Goal: Task Accomplishment & Management: Complete application form

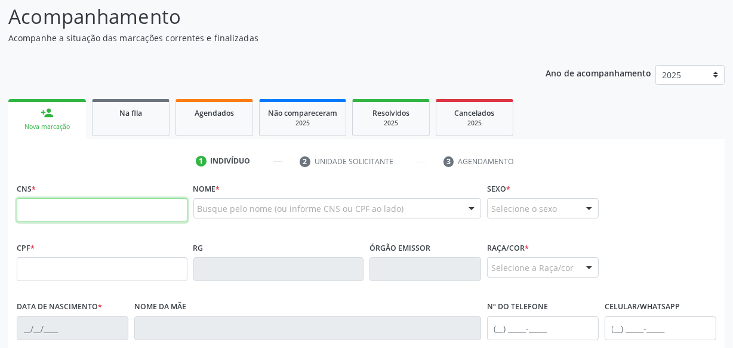
scroll to position [108, 0]
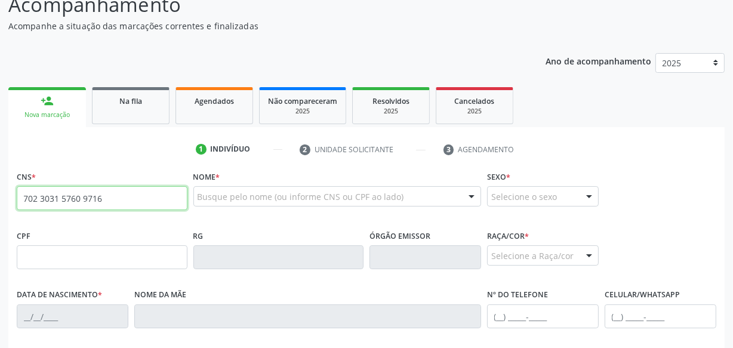
type input "702 3031 5760 9716"
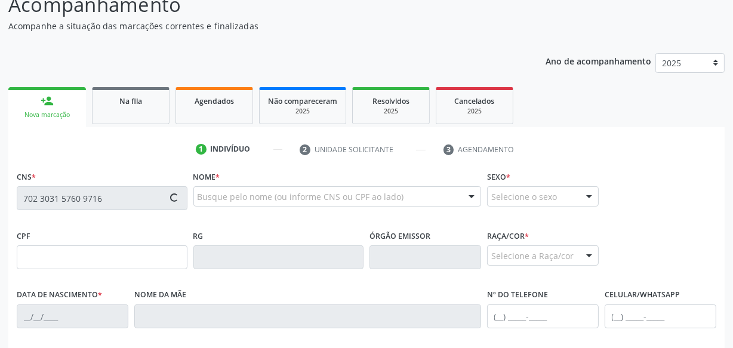
type input "068.127.924-97"
type input "0[DATE]"
type input "[PERSON_NAME]"
type input "[PHONE_NUMBER]"
type input "S/N"
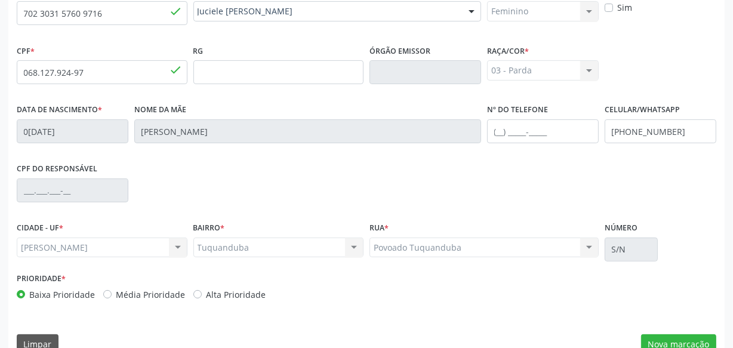
scroll to position [315, 0]
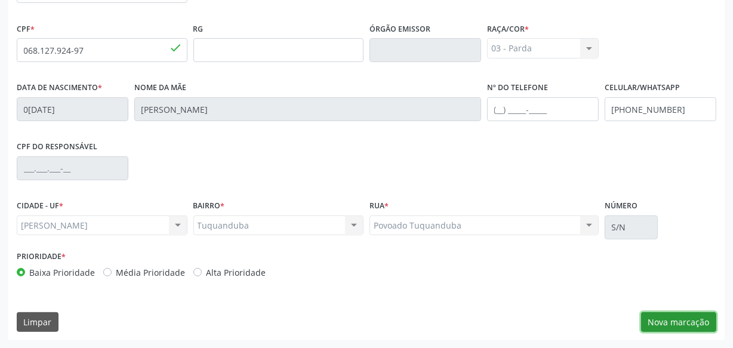
click at [671, 326] on button "Nova marcação" at bounding box center [678, 322] width 75 height 20
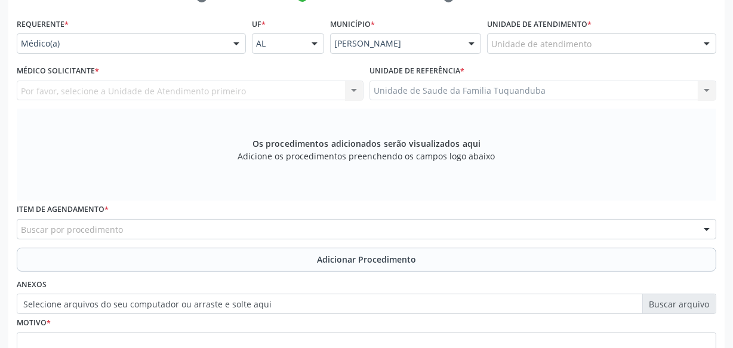
scroll to position [207, 0]
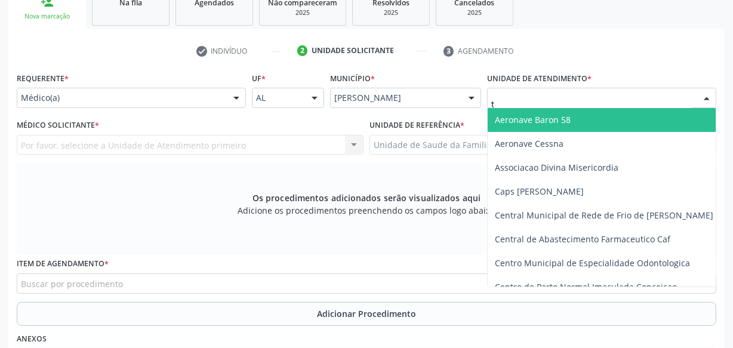
type input "tu"
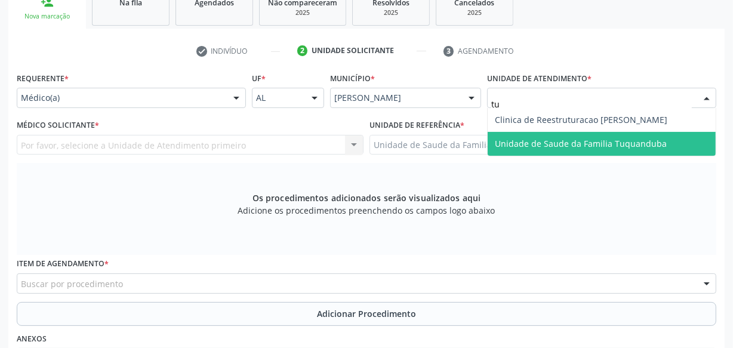
click at [539, 138] on span "Unidade de Saude da Familia Tuquanduba" at bounding box center [581, 143] width 172 height 11
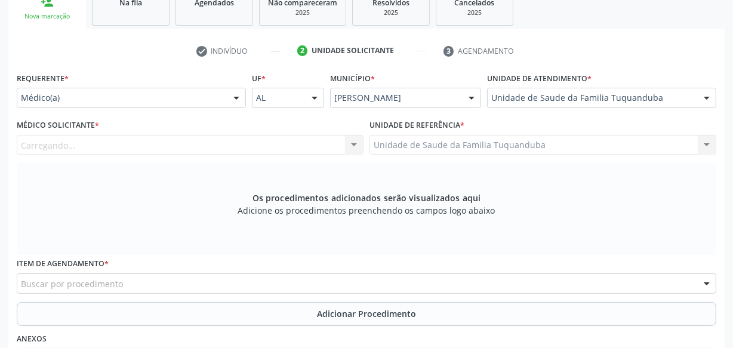
click at [250, 141] on div "Carregando... Nenhum resultado encontrado para: " " Não há nenhuma opção para s…" at bounding box center [190, 145] width 347 height 20
click at [250, 141] on div "Médico solicitante" at bounding box center [190, 145] width 347 height 20
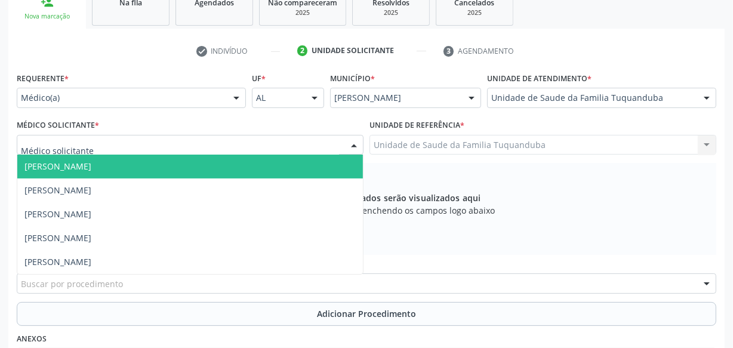
click at [214, 168] on span "[PERSON_NAME]" at bounding box center [190, 167] width 346 height 24
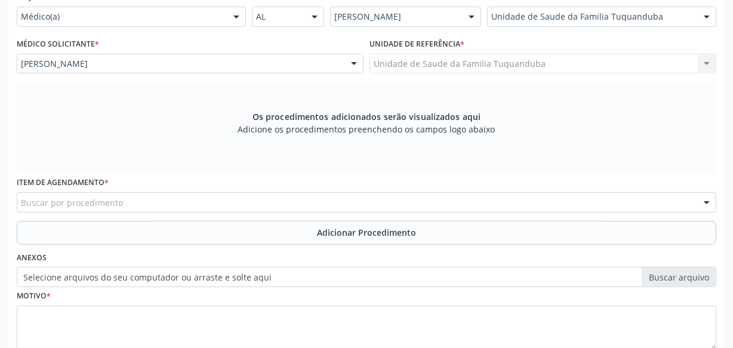
scroll to position [315, 0]
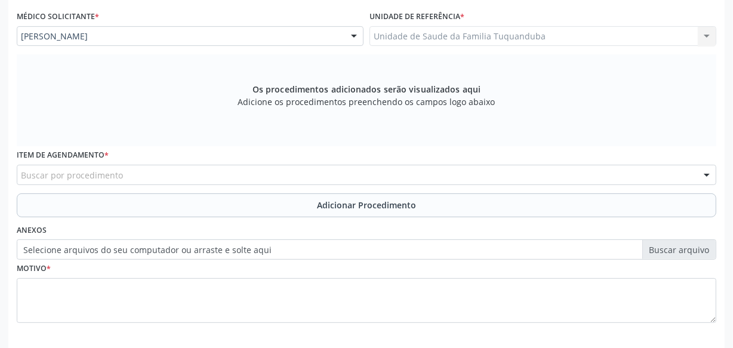
click at [253, 167] on div "Buscar por procedimento" at bounding box center [367, 175] width 700 height 20
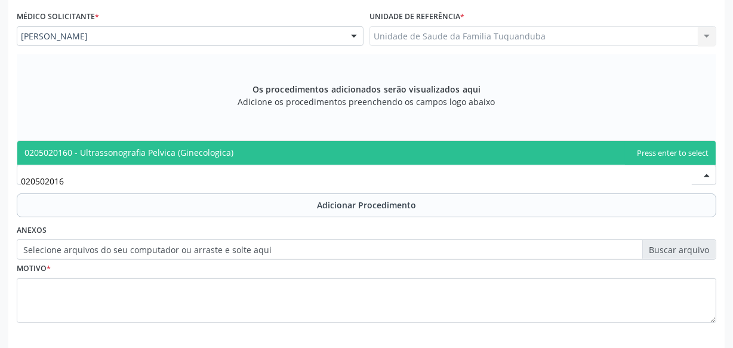
click at [257, 158] on span "0205020160 - Ultrassonografia Pelvica (Ginecologica)" at bounding box center [366, 153] width 698 height 24
type input "020502016"
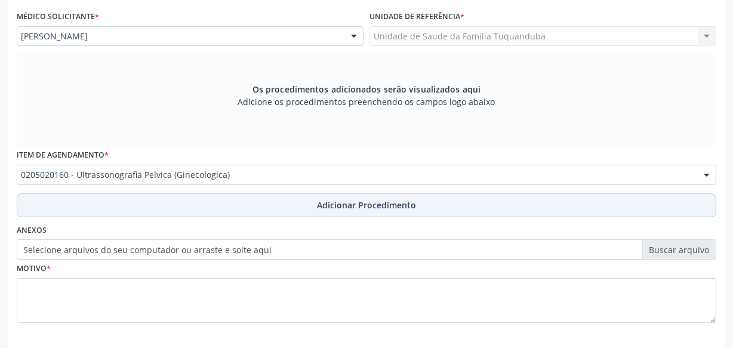
click at [254, 201] on button "Adicionar Procedimento" at bounding box center [367, 205] width 700 height 24
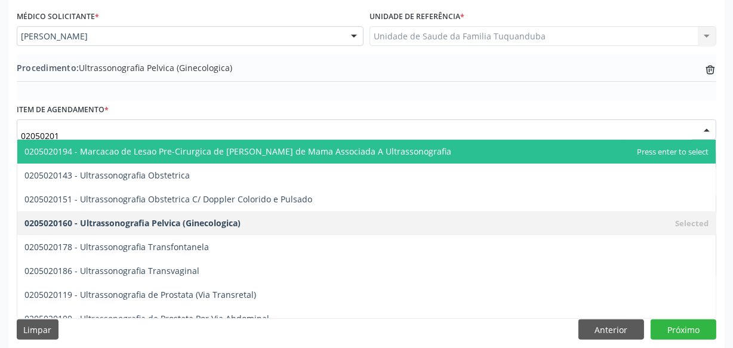
type input "020502018"
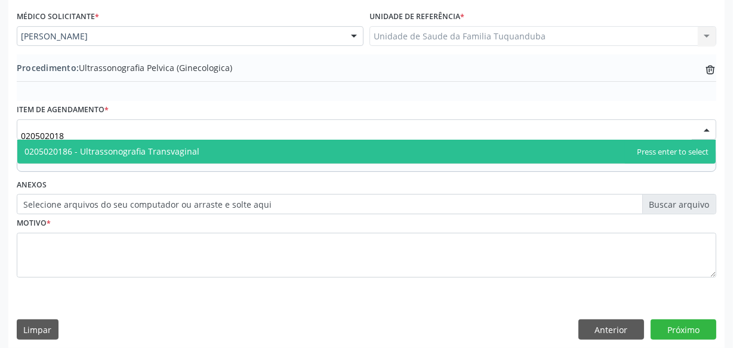
click at [200, 146] on span "0205020186 - Ultrassonografia Transvaginal" at bounding box center [366, 152] width 698 height 24
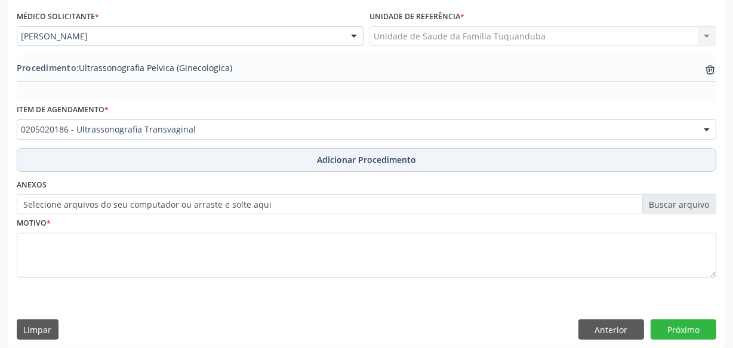
click at [206, 159] on button "Adicionar Procedimento" at bounding box center [367, 160] width 700 height 24
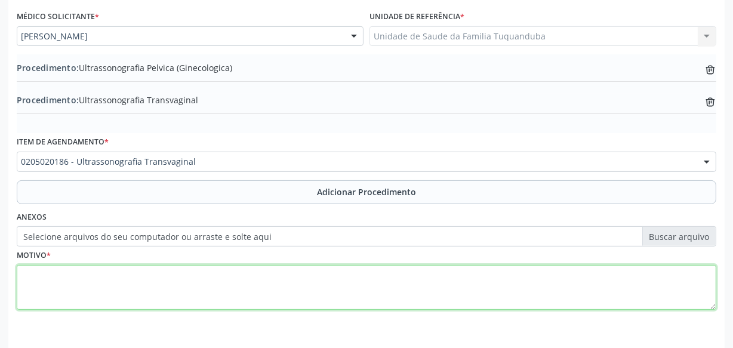
click at [227, 296] on textarea at bounding box center [367, 287] width 700 height 45
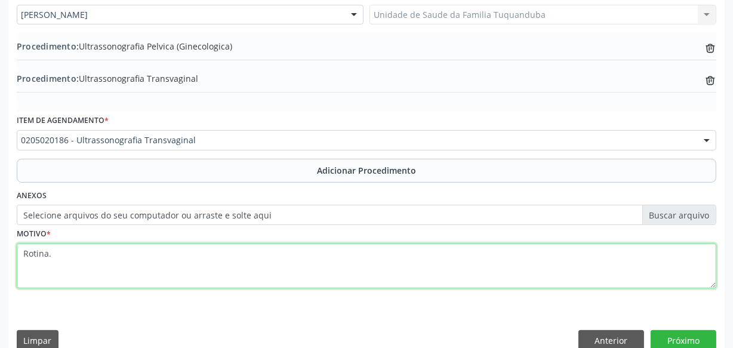
scroll to position [355, 0]
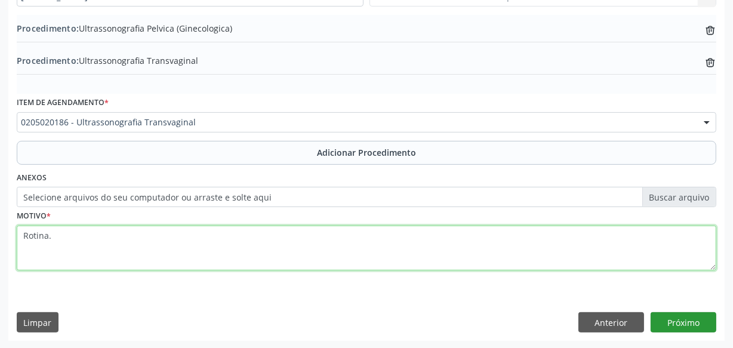
type textarea "Rotina."
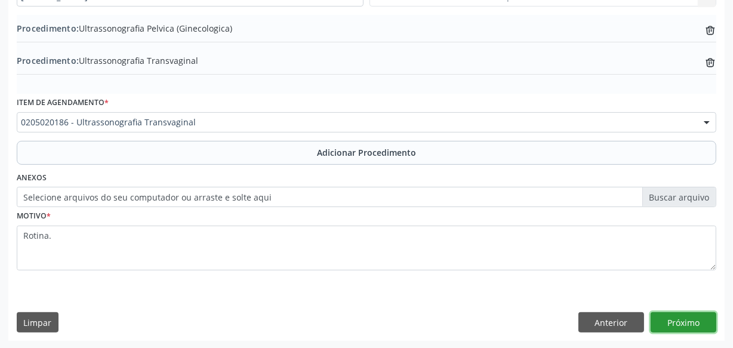
click at [673, 316] on button "Próximo" at bounding box center [684, 322] width 66 height 20
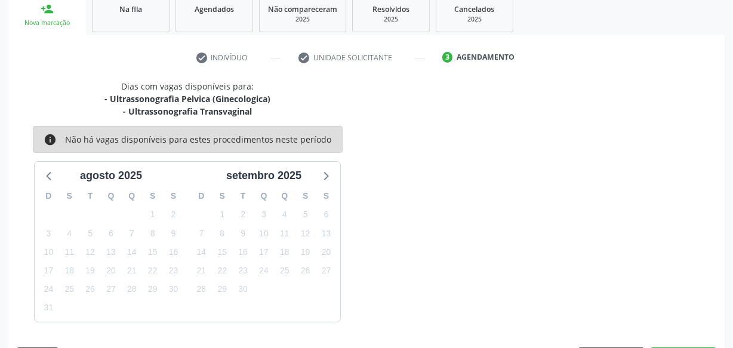
scroll to position [235, 0]
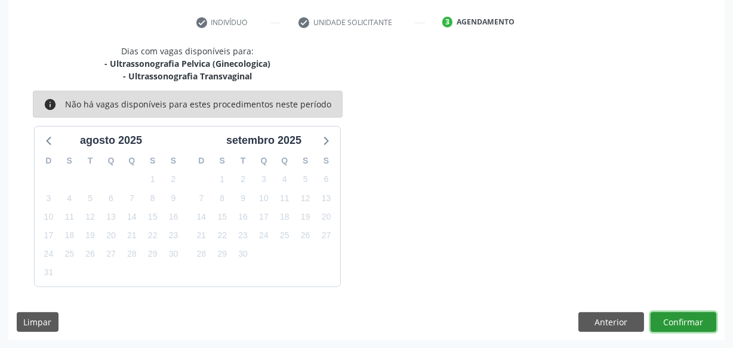
click at [673, 316] on button "Confirmar" at bounding box center [684, 322] width 66 height 20
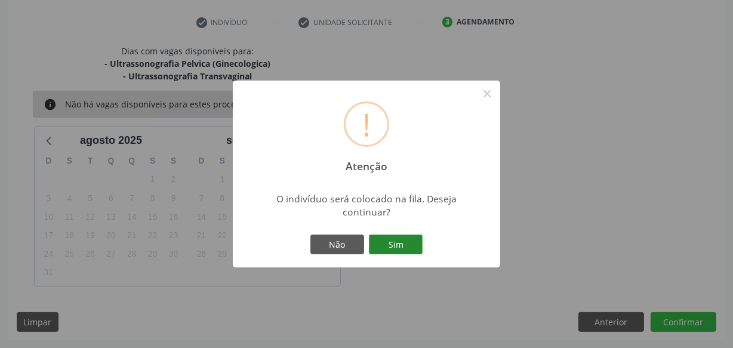
click at [409, 240] on button "Sim" at bounding box center [396, 245] width 54 height 20
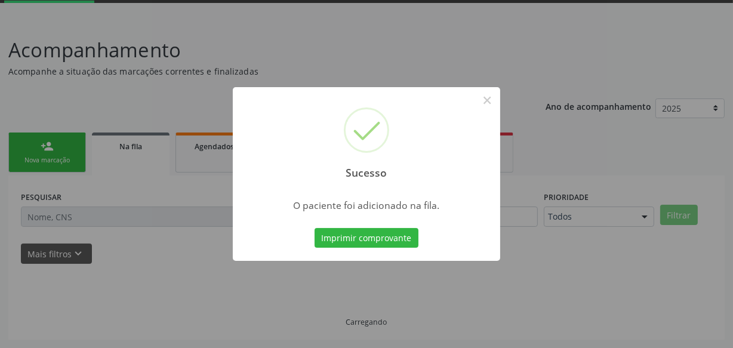
scroll to position [62, 0]
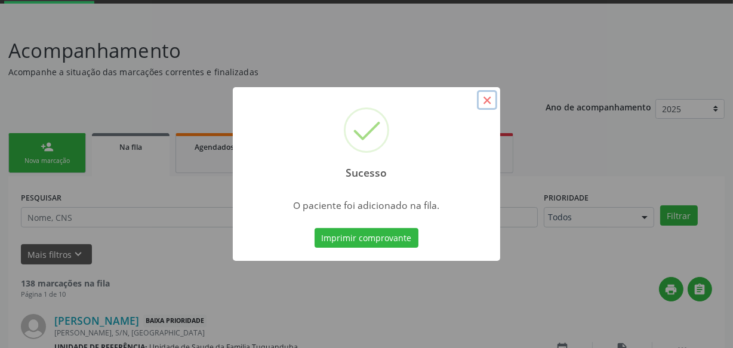
click at [486, 98] on button "×" at bounding box center [487, 100] width 20 height 20
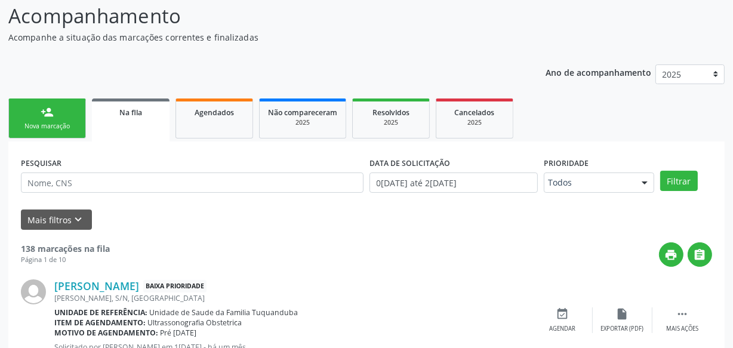
scroll to position [116, 0]
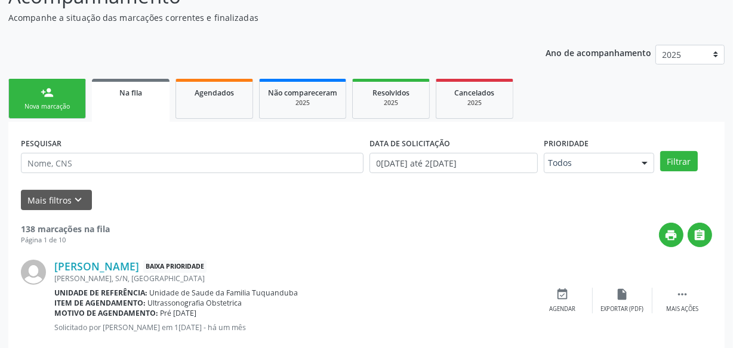
click at [26, 97] on link "person_add Nova marcação" at bounding box center [47, 99] width 78 height 40
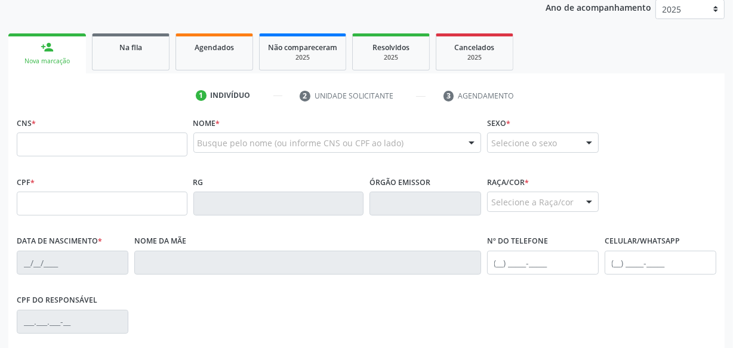
scroll to position [162, 0]
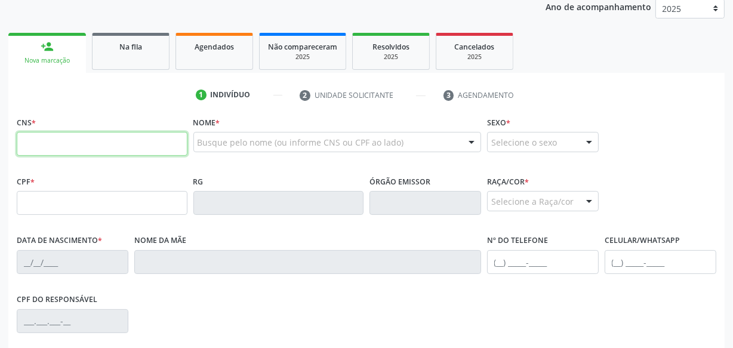
click at [125, 147] on input "text" at bounding box center [102, 144] width 171 height 24
type input "706 7015 1218 1517"
type input "381.430.624-49"
type input "0[DATE]"
type input "Benedita [PERSON_NAME]"
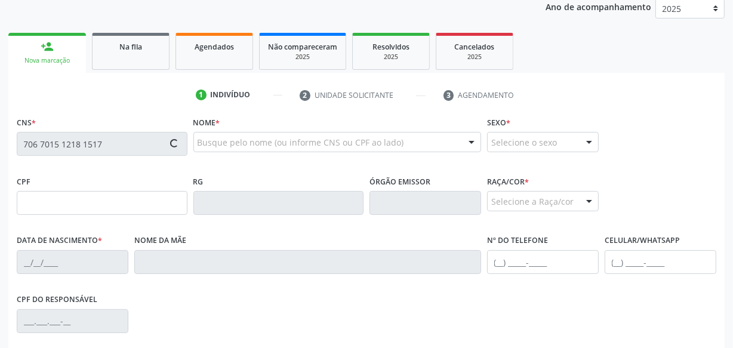
type input "[PHONE_NUMBER]"
type input "S/N"
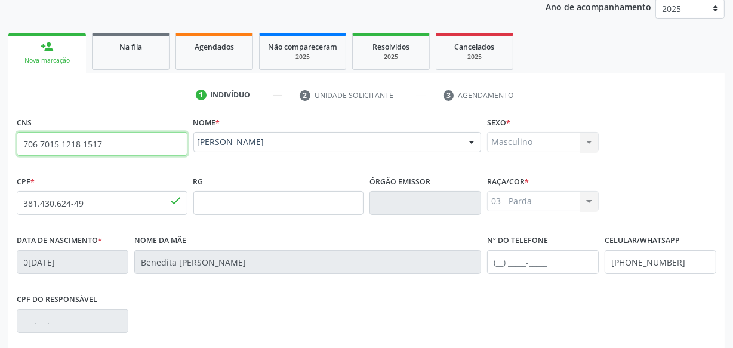
drag, startPoint x: 112, startPoint y: 144, endPoint x: 0, endPoint y: 143, distance: 111.6
click at [0, 143] on div "Acompanhamento Acompanhe a situação das marcações correntes e finalizadas Relat…" at bounding box center [366, 210] width 733 height 581
click at [79, 161] on fieldset "CNS 706 7015 1218 1517 done" at bounding box center [102, 138] width 171 height 51
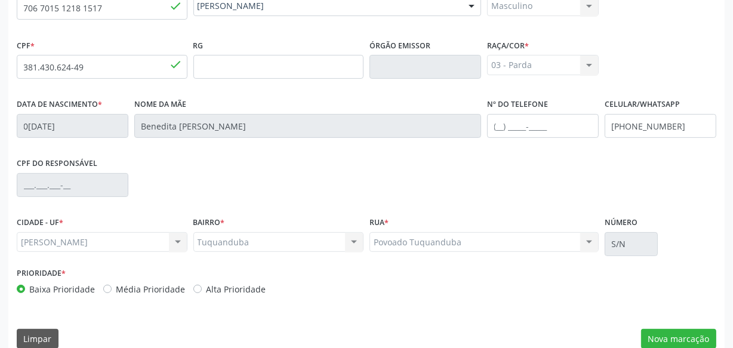
scroll to position [315, 0]
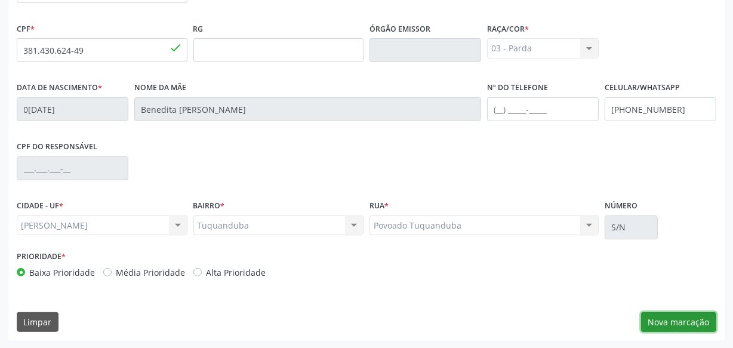
click at [676, 312] on button "Nova marcação" at bounding box center [678, 322] width 75 height 20
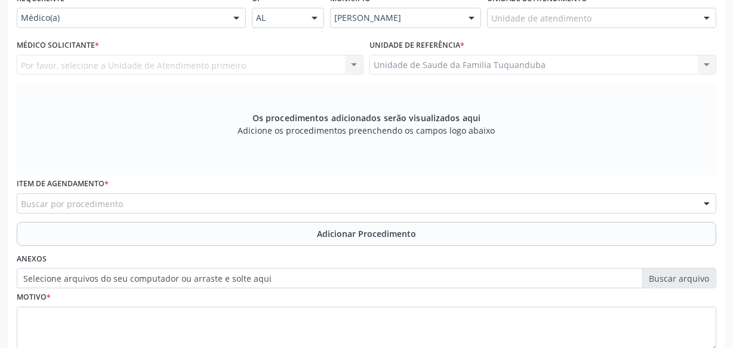
scroll to position [261, 0]
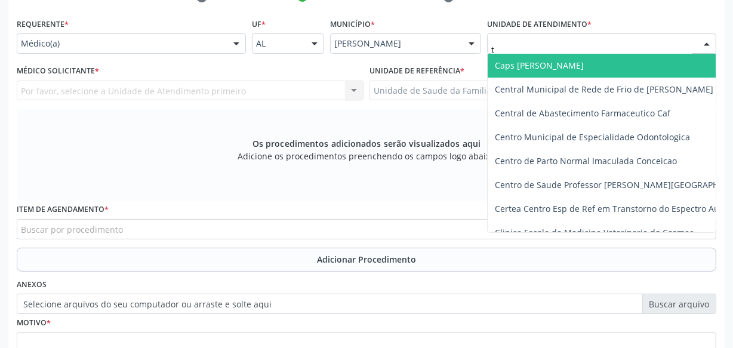
type input "tu"
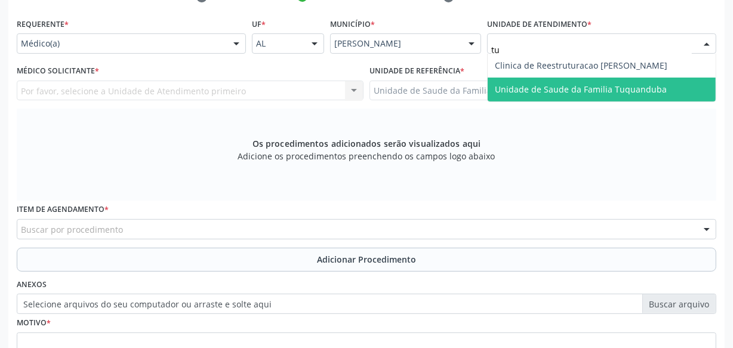
click at [529, 84] on span "Unidade de Saude da Familia Tuquanduba" at bounding box center [581, 89] width 172 height 11
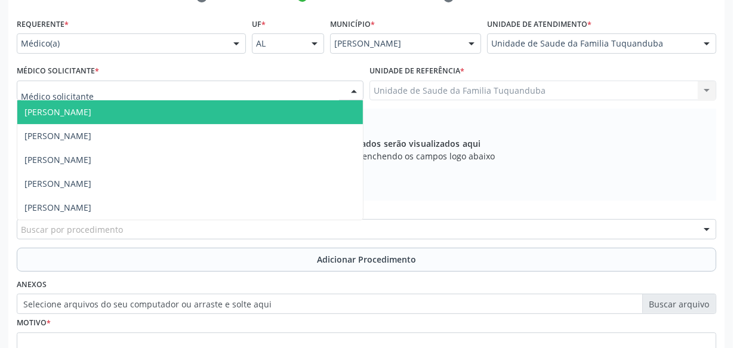
click at [203, 93] on div at bounding box center [190, 91] width 347 height 20
click at [176, 115] on span "[PERSON_NAME]" at bounding box center [190, 112] width 346 height 24
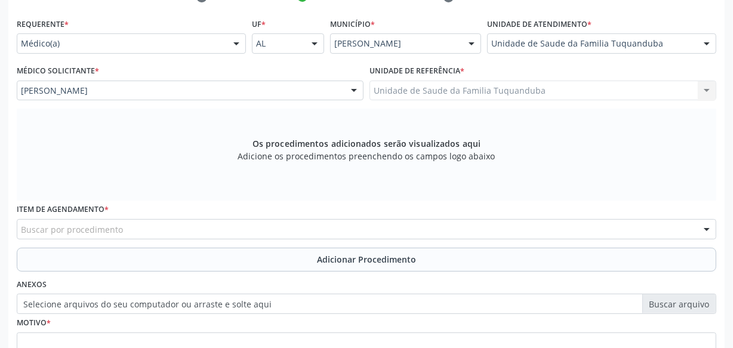
click at [295, 231] on div "Buscar por procedimento" at bounding box center [367, 229] width 700 height 20
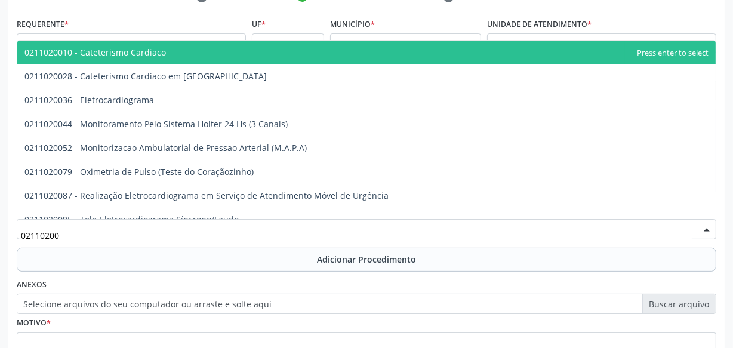
type input "021102003"
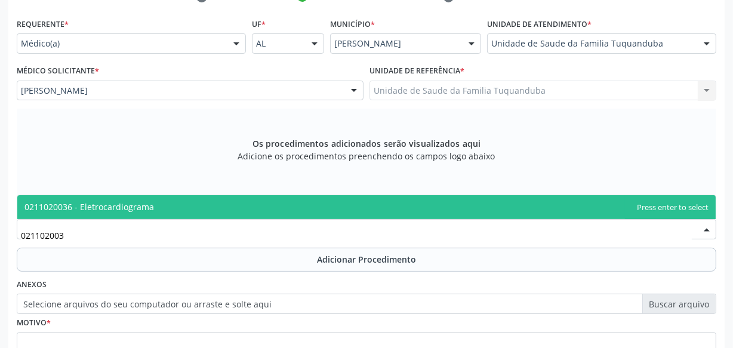
click at [293, 203] on span "0211020036 - Eletrocardiograma" at bounding box center [366, 207] width 698 height 24
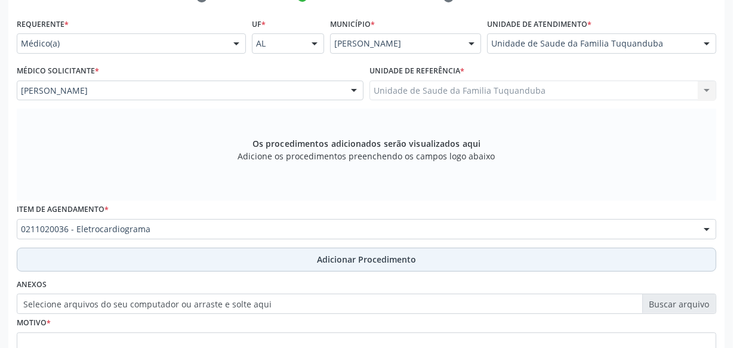
click at [327, 254] on span "Adicionar Procedimento" at bounding box center [366, 259] width 99 height 13
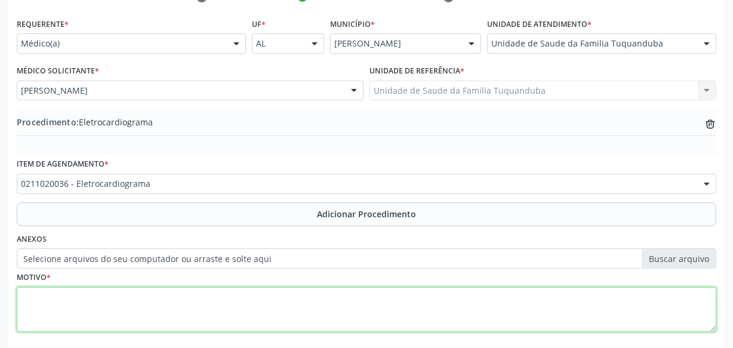
click at [363, 293] on textarea at bounding box center [367, 309] width 700 height 45
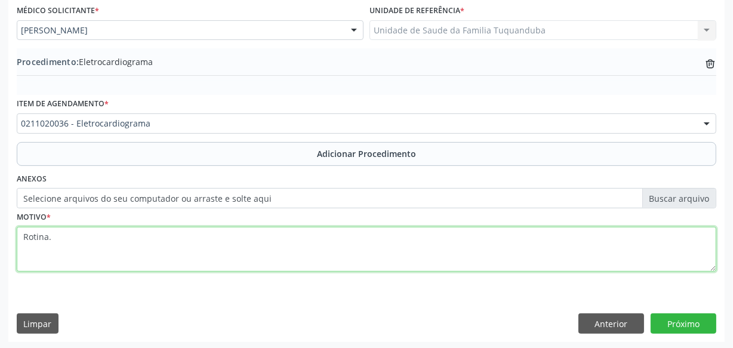
scroll to position [322, 0]
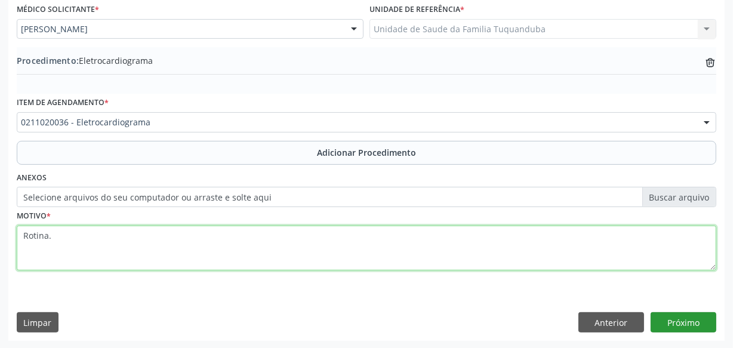
type textarea "Rotina."
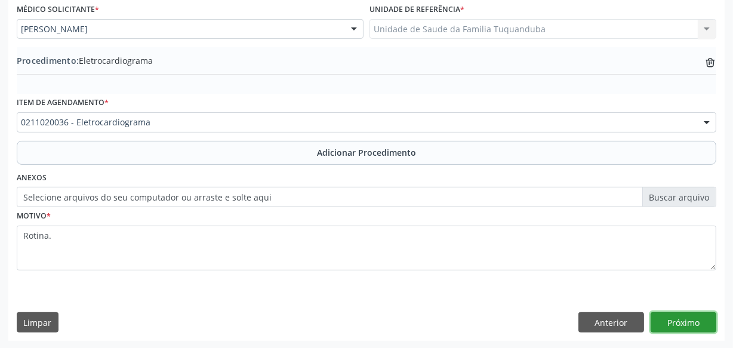
click at [687, 328] on button "Próximo" at bounding box center [684, 322] width 66 height 20
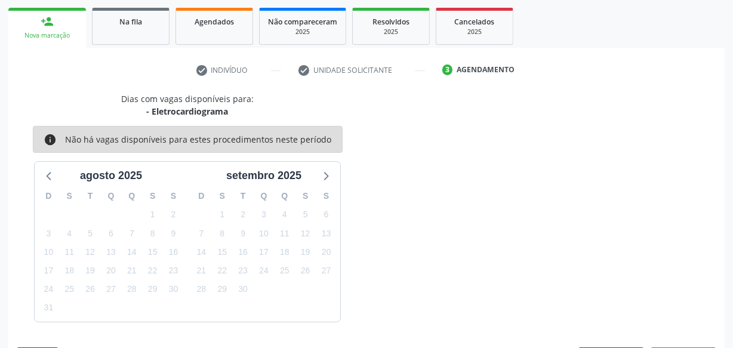
scroll to position [222, 0]
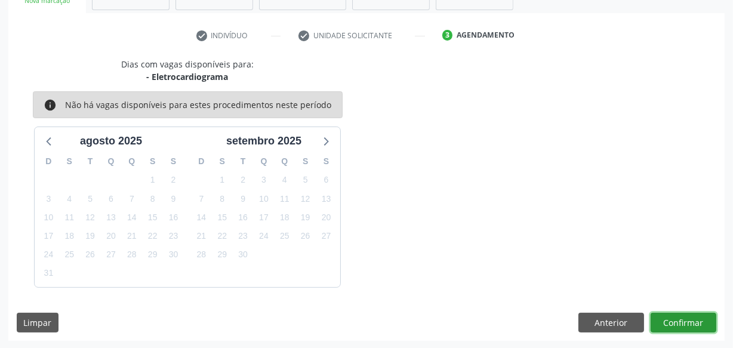
click at [687, 328] on button "Confirmar" at bounding box center [684, 323] width 66 height 20
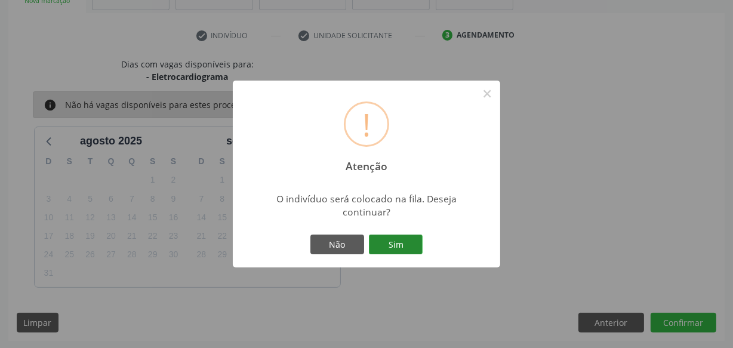
click at [412, 245] on button "Sim" at bounding box center [396, 245] width 54 height 20
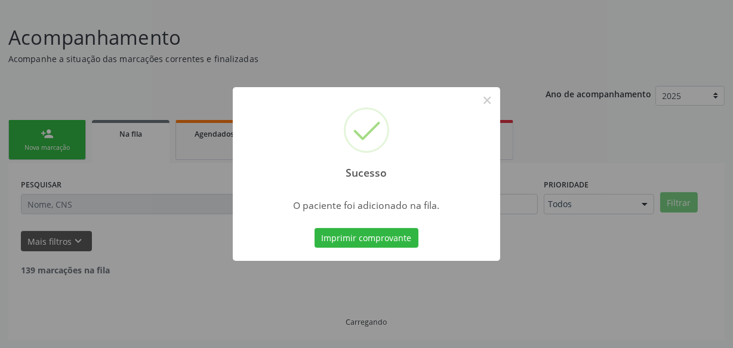
scroll to position [62, 0]
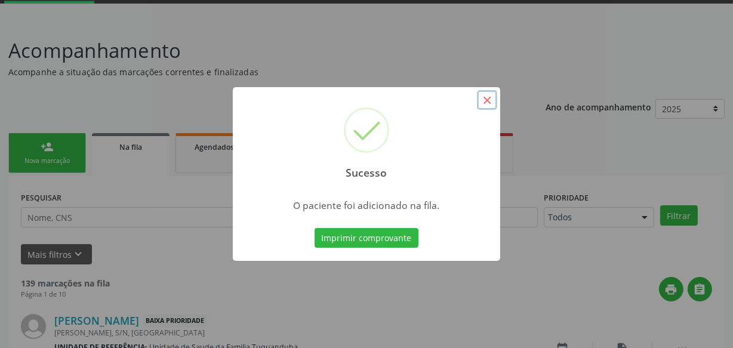
click at [485, 99] on button "×" at bounding box center [487, 100] width 20 height 20
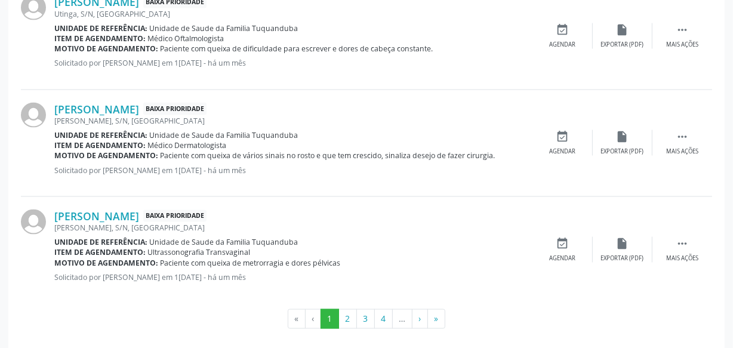
scroll to position [1723, 0]
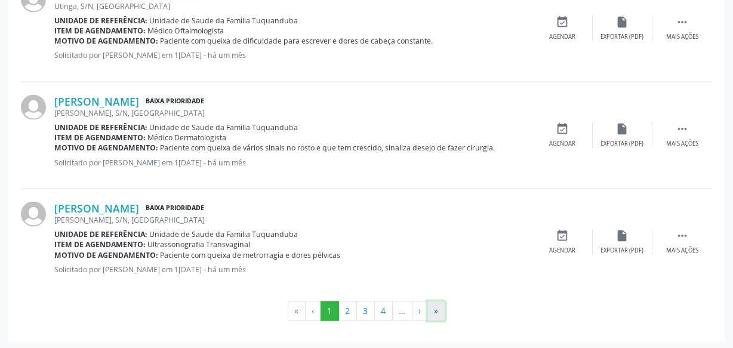
click at [433, 310] on button "»" at bounding box center [436, 311] width 18 height 20
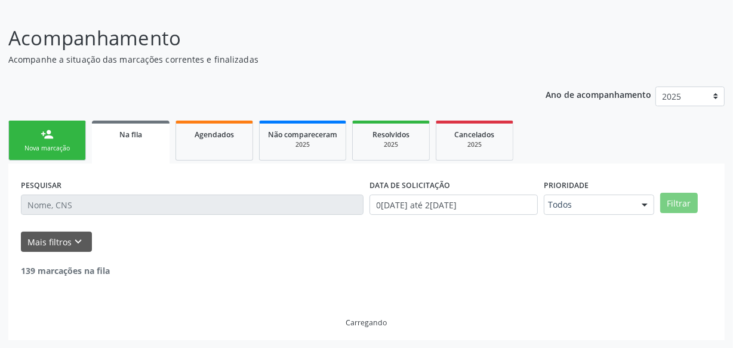
scroll to position [33, 0]
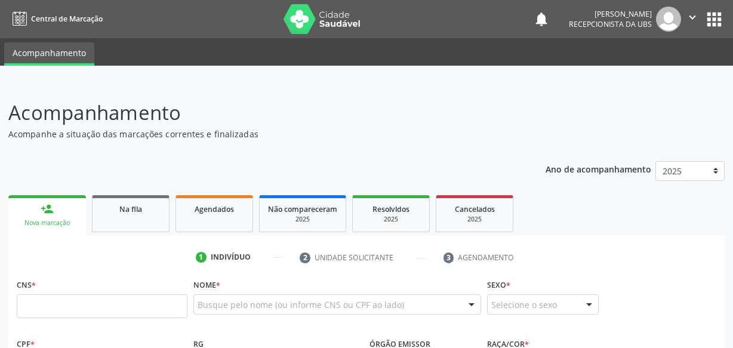
scroll to position [33, 0]
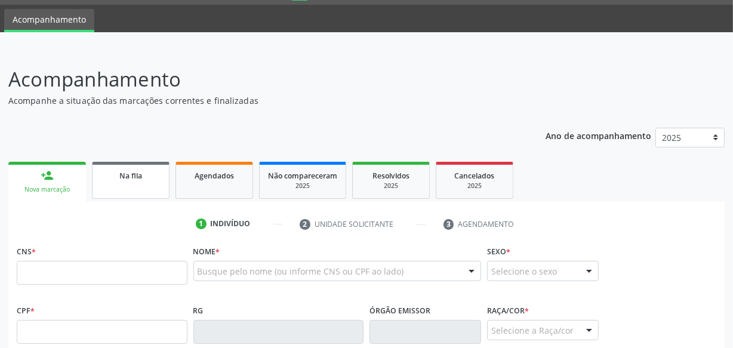
click at [136, 173] on span "Na fila" at bounding box center [130, 176] width 23 height 10
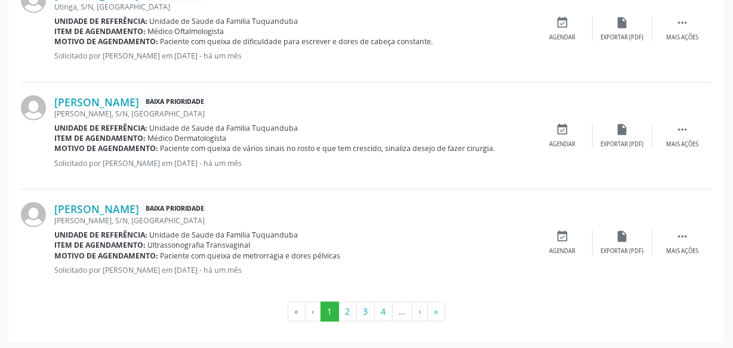
scroll to position [1723, 0]
click at [442, 312] on button "»" at bounding box center [436, 311] width 18 height 20
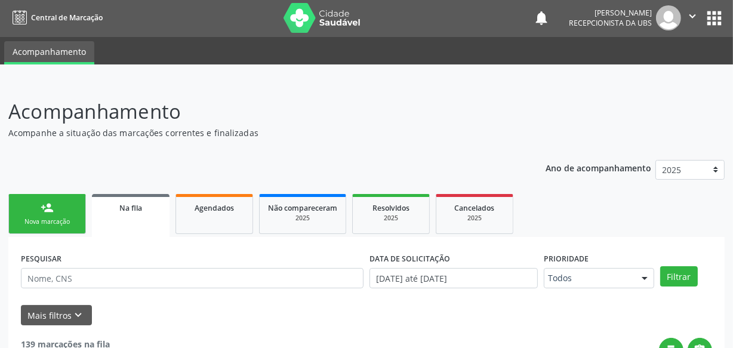
scroll to position [0, 0]
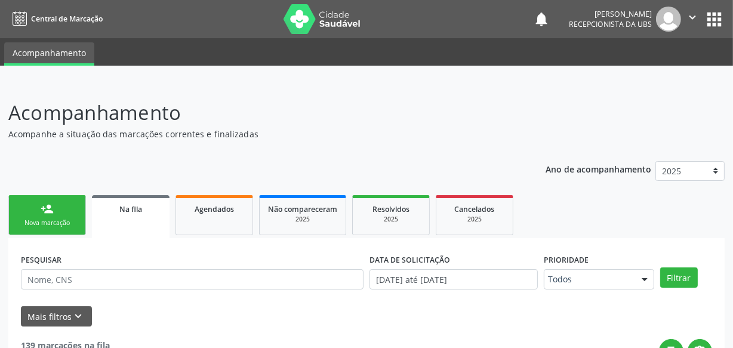
click at [50, 209] on div "person_add" at bounding box center [47, 208] width 13 height 13
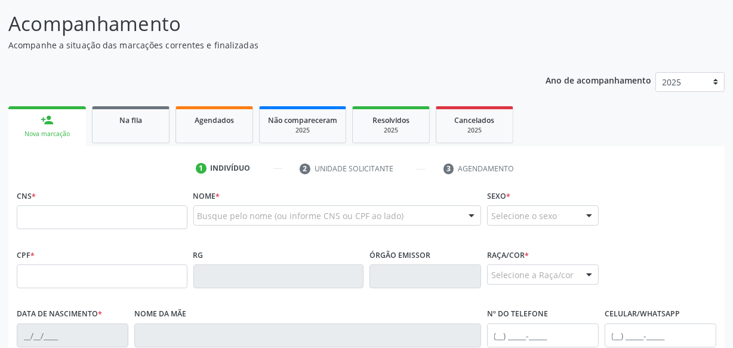
scroll to position [108, 0]
